Goal: Task Accomplishment & Management: Use online tool/utility

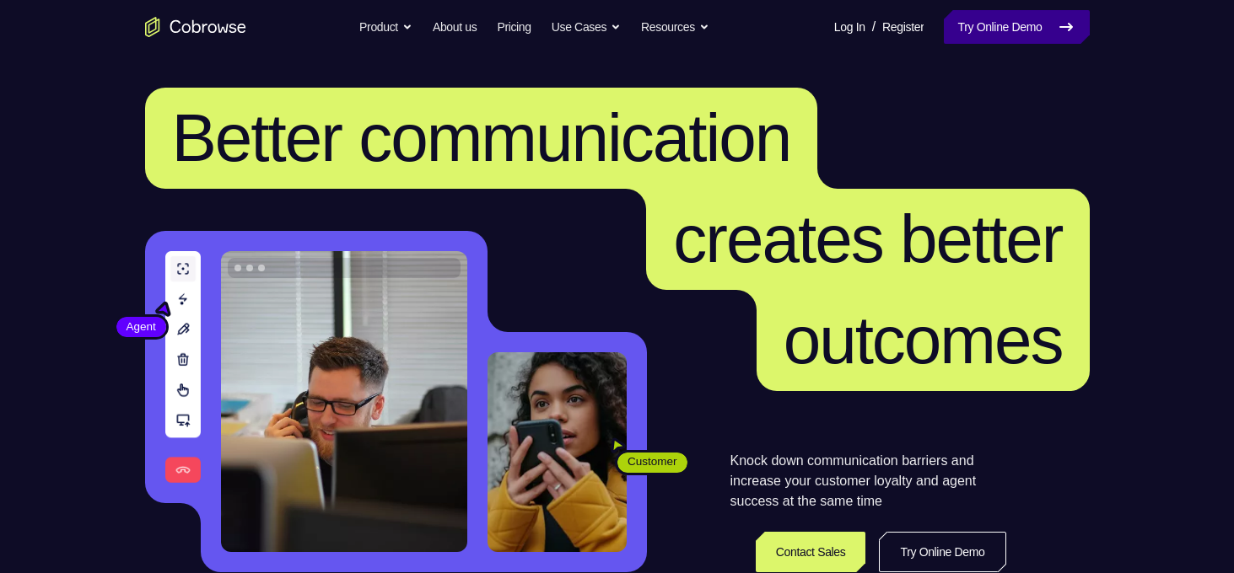
click at [964, 26] on link "Try Online Demo" at bounding box center [1016, 27] width 145 height 34
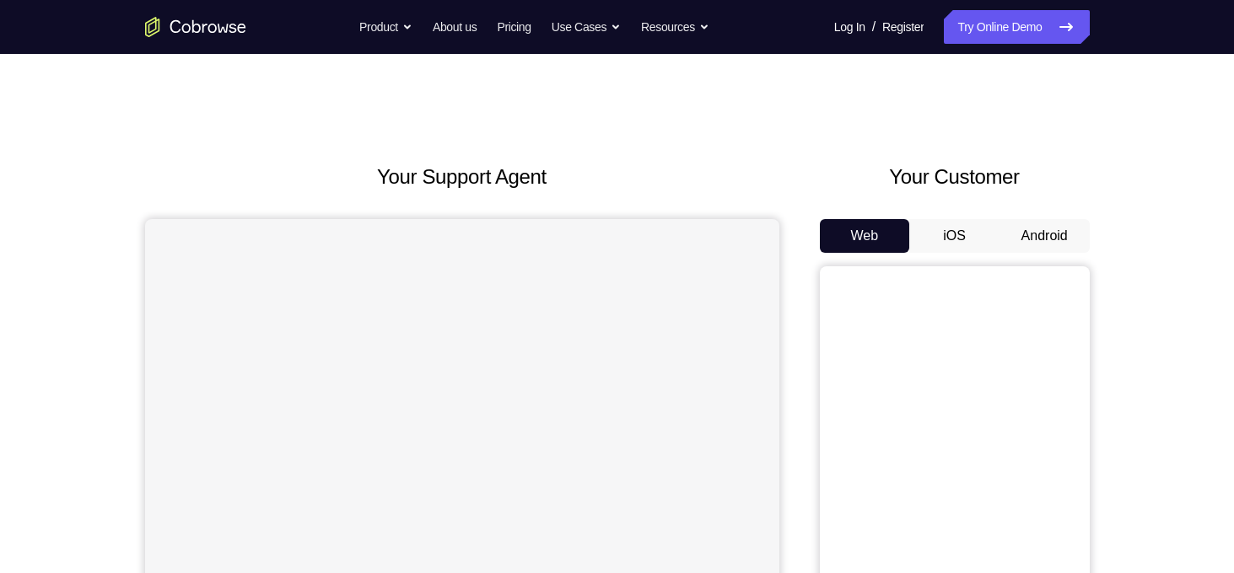
click at [1043, 235] on button "Android" at bounding box center [1044, 236] width 90 height 34
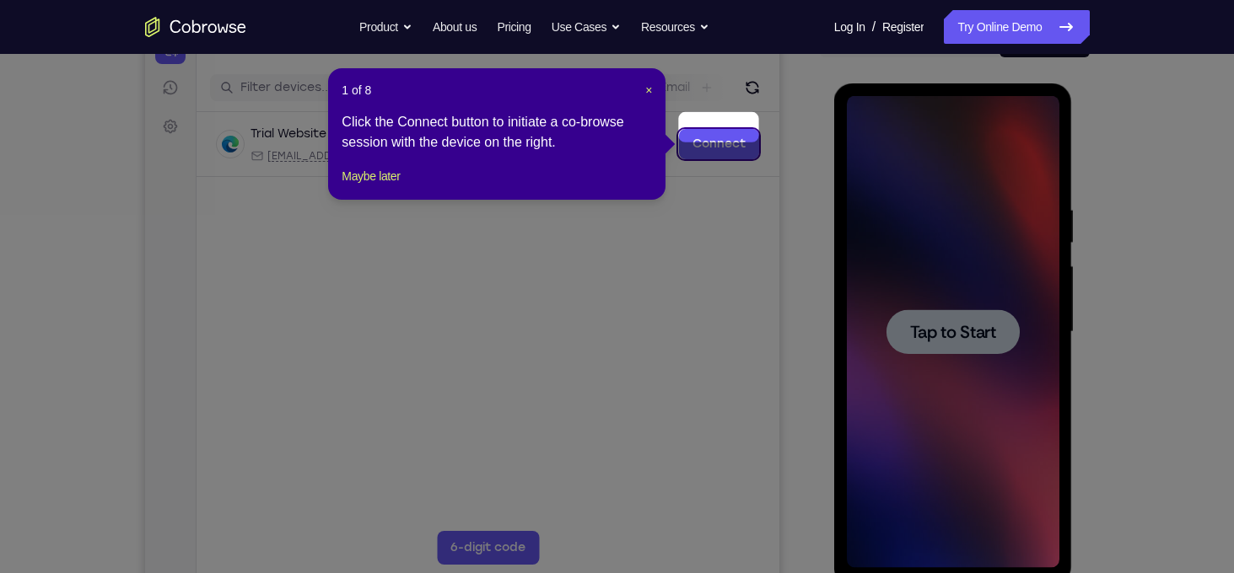
scroll to position [236, 0]
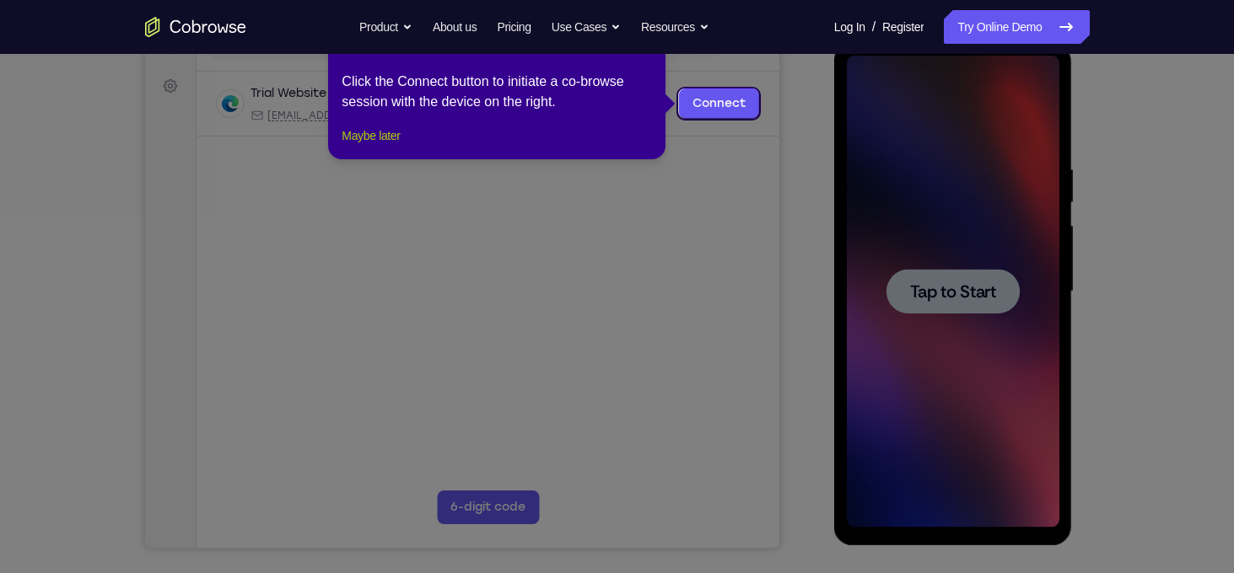
click at [393, 146] on button "Maybe later" at bounding box center [371, 136] width 58 height 20
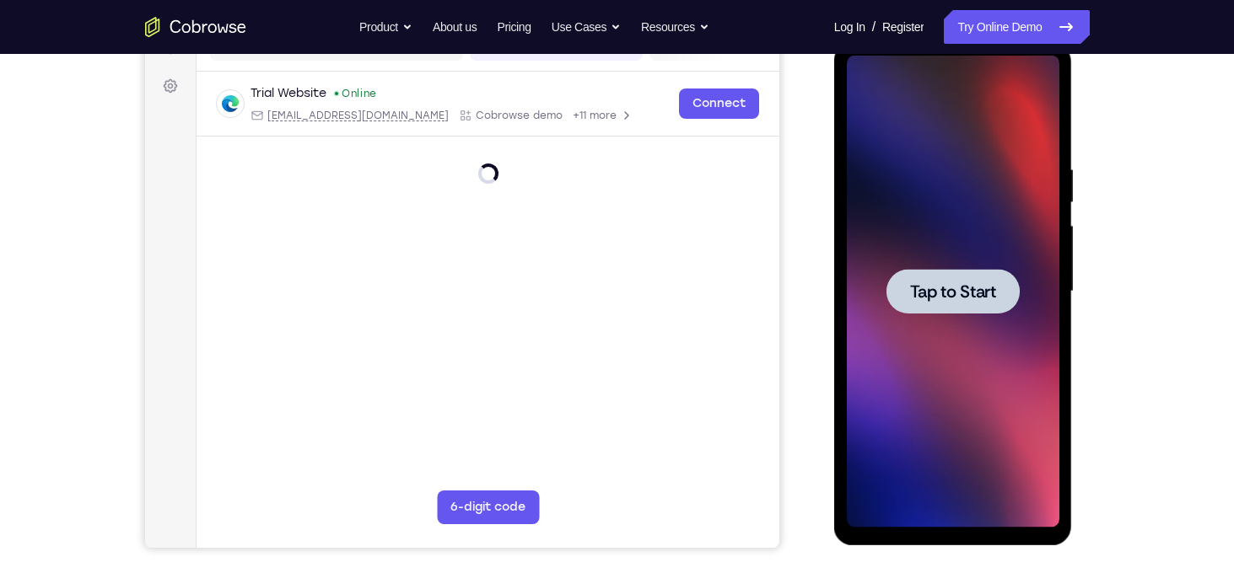
click at [963, 298] on span "Tap to Start" at bounding box center [953, 291] width 86 height 17
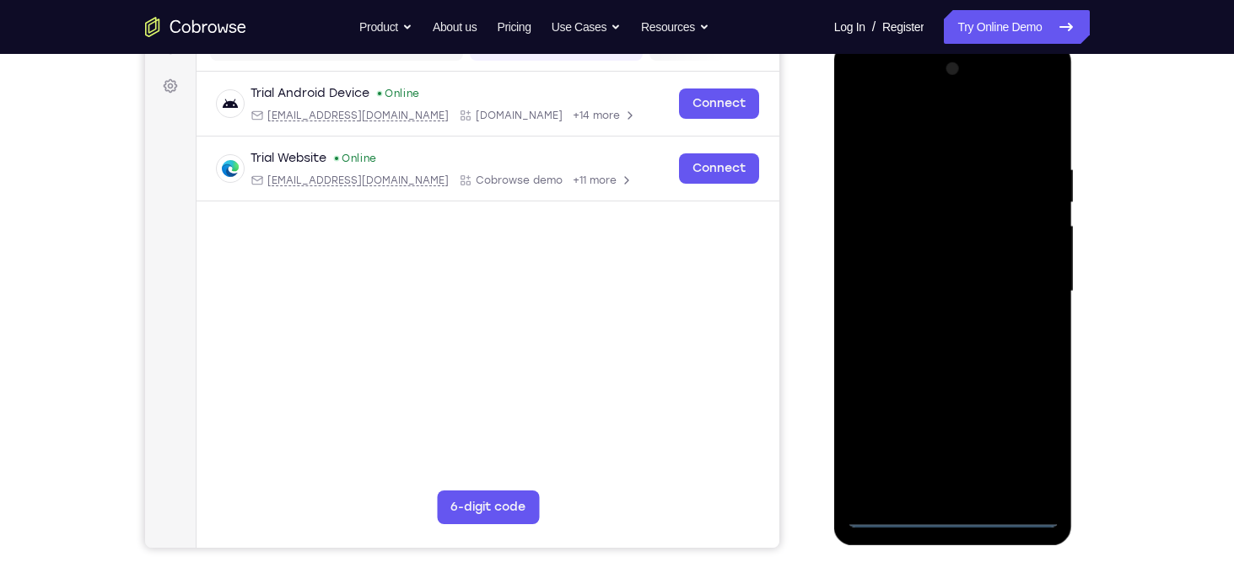
click at [953, 512] on div at bounding box center [953, 292] width 213 height 472
click at [1024, 442] on div at bounding box center [953, 292] width 213 height 472
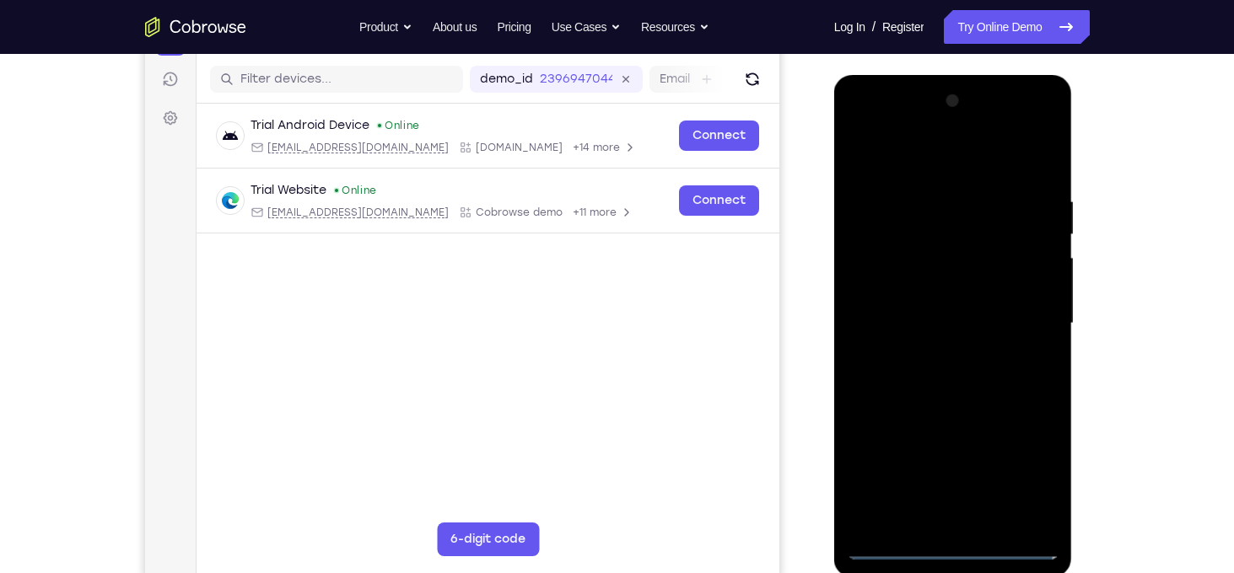
scroll to position [202, 0]
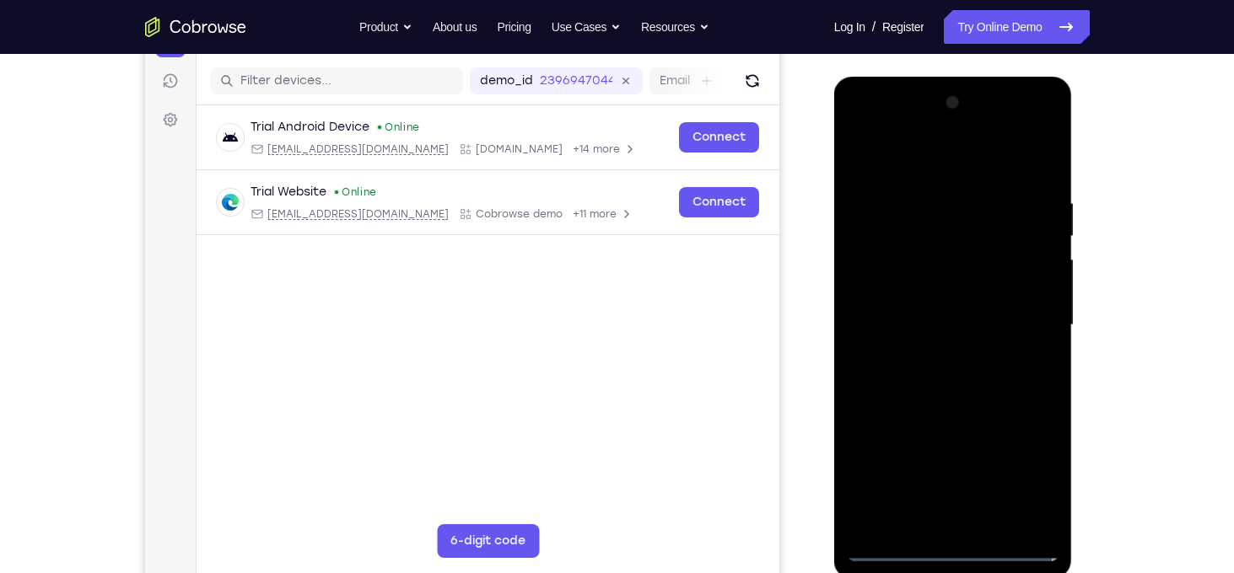
click at [894, 157] on div at bounding box center [953, 325] width 213 height 472
click at [888, 277] on div at bounding box center [953, 325] width 213 height 472
click at [939, 314] on div at bounding box center [953, 325] width 213 height 472
click at [923, 306] on div at bounding box center [953, 325] width 213 height 472
click at [964, 337] on div at bounding box center [953, 325] width 213 height 472
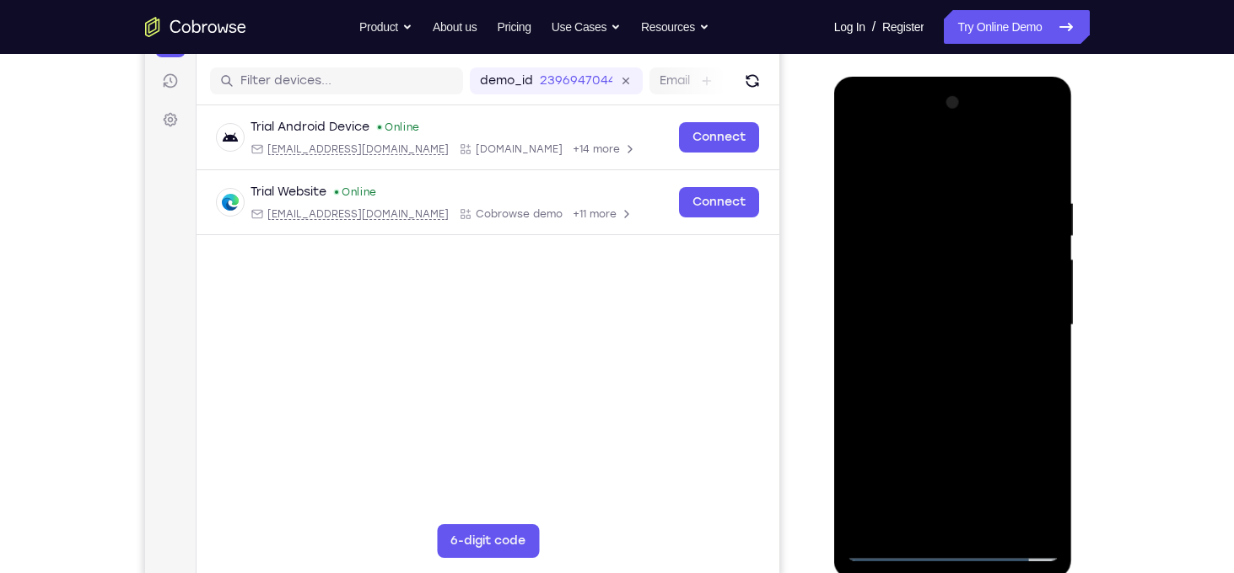
click at [945, 508] on div at bounding box center [953, 325] width 213 height 472
click at [1046, 129] on div at bounding box center [953, 325] width 213 height 472
click at [975, 447] on div at bounding box center [953, 325] width 213 height 472
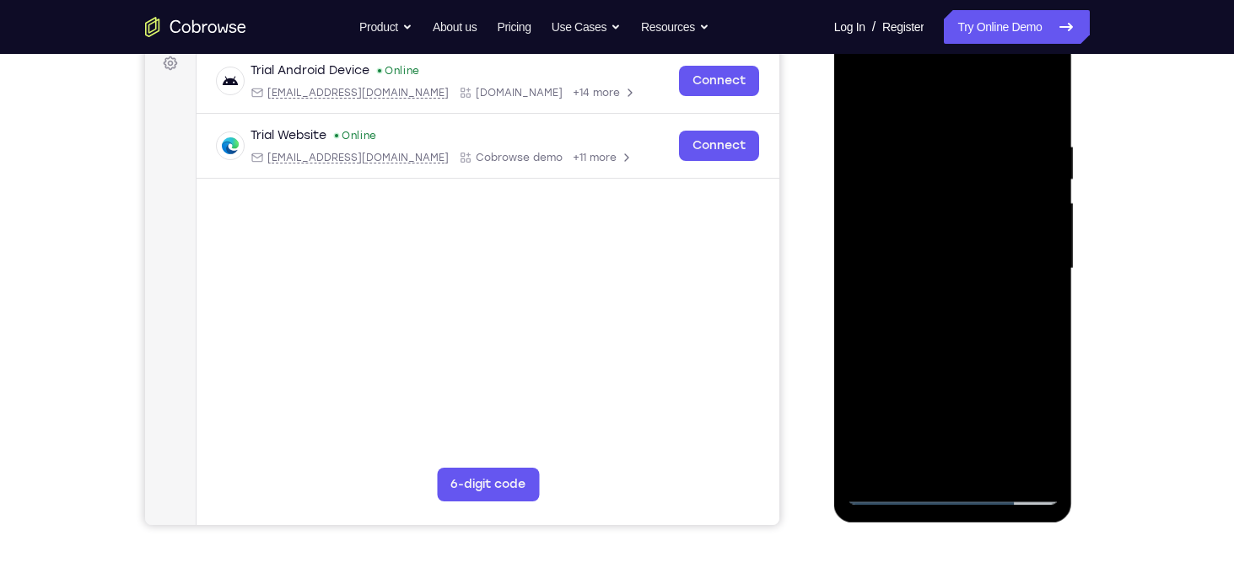
scroll to position [256, 0]
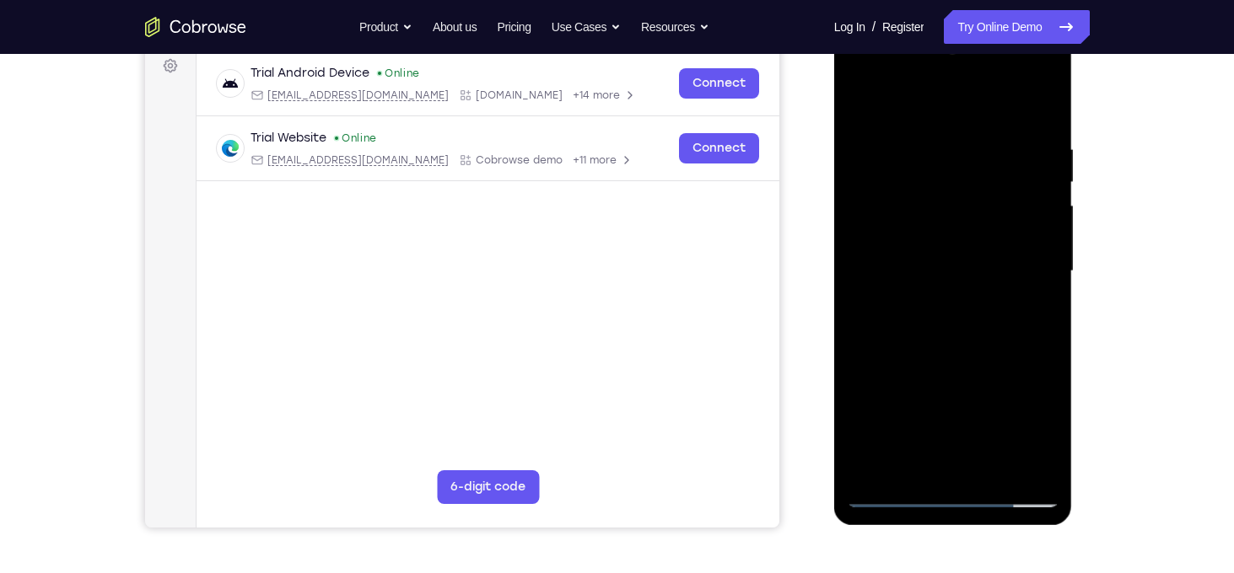
click at [977, 298] on div at bounding box center [953, 271] width 213 height 472
drag, startPoint x: 945, startPoint y: 121, endPoint x: 950, endPoint y: 242, distance: 120.7
click at [950, 242] on div at bounding box center [953, 271] width 213 height 472
click at [874, 98] on div at bounding box center [953, 271] width 213 height 472
click at [882, 101] on div at bounding box center [953, 271] width 213 height 472
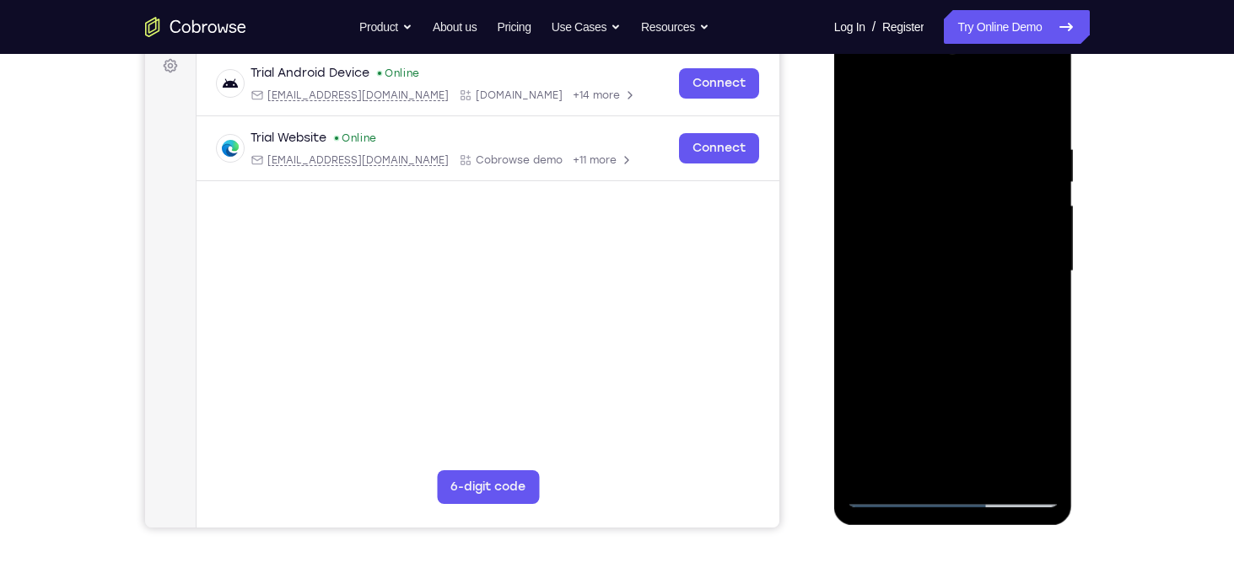
click at [902, 100] on div at bounding box center [953, 271] width 213 height 472
drag, startPoint x: 1033, startPoint y: 298, endPoint x: 864, endPoint y: 324, distance: 170.7
click at [864, 324] on div at bounding box center [953, 271] width 213 height 472
drag, startPoint x: 946, startPoint y: 299, endPoint x: 870, endPoint y: 303, distance: 76.0
click at [870, 303] on div at bounding box center [953, 271] width 213 height 472
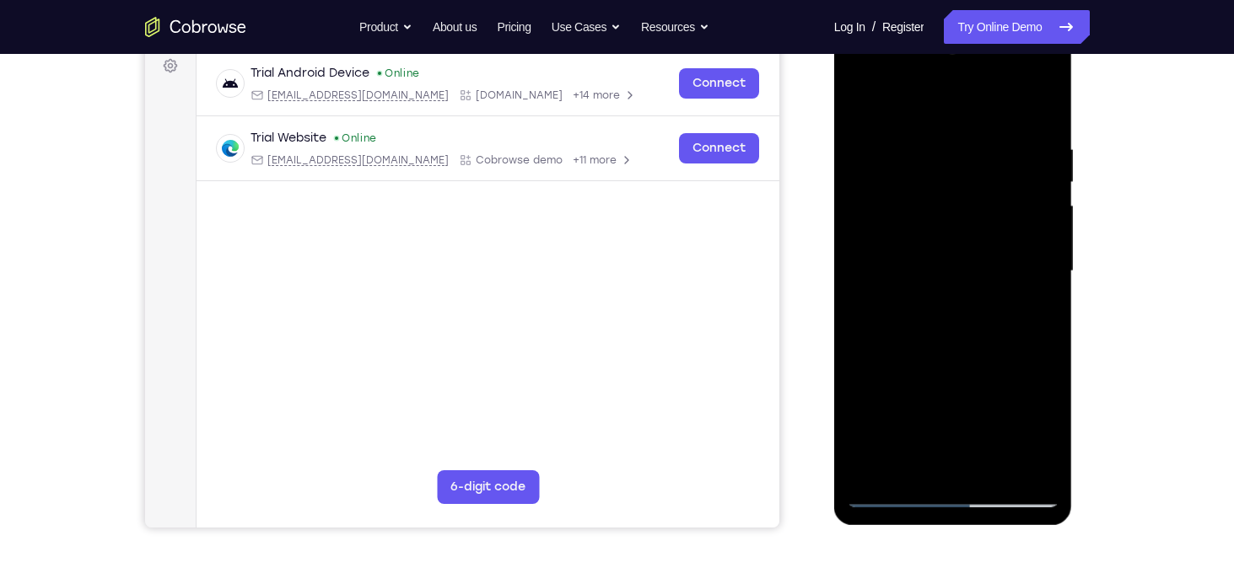
drag, startPoint x: 871, startPoint y: 141, endPoint x: 1044, endPoint y: 144, distance: 172.9
click at [1044, 144] on div at bounding box center [953, 271] width 213 height 472
click at [869, 102] on div at bounding box center [953, 271] width 213 height 472
click at [881, 257] on div at bounding box center [953, 271] width 213 height 472
click at [889, 153] on div at bounding box center [953, 271] width 213 height 472
